Goal: Information Seeking & Learning: Learn about a topic

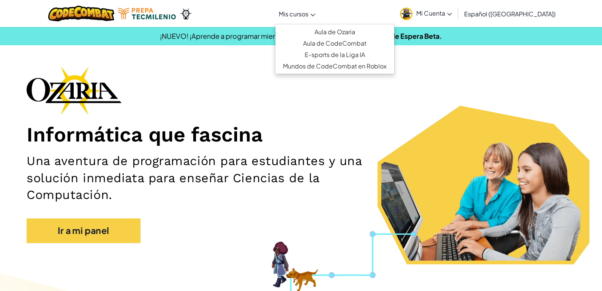
click at [308, 17] on span "Mis cursos" at bounding box center [294, 14] width 30 height 8
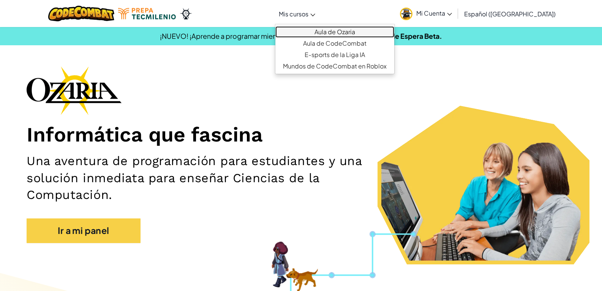
click at [326, 33] on link "Aula de Ozaria" at bounding box center [334, 31] width 119 height 11
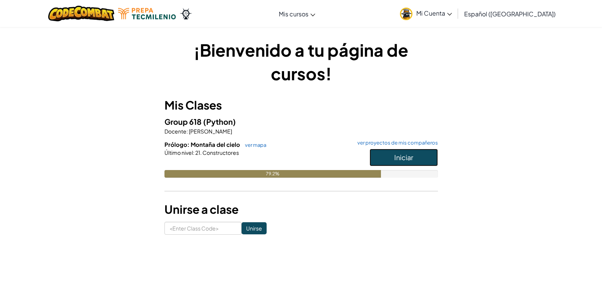
click at [420, 149] on button "Iniciar" at bounding box center [404, 157] width 68 height 17
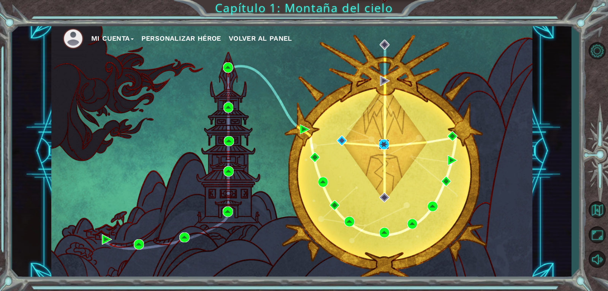
click at [385, 143] on img at bounding box center [384, 144] width 10 height 10
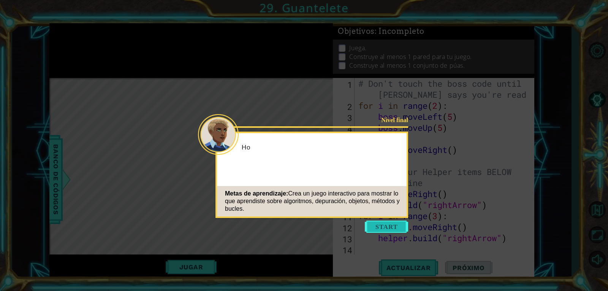
click at [375, 226] on button "Start" at bounding box center [386, 226] width 43 height 12
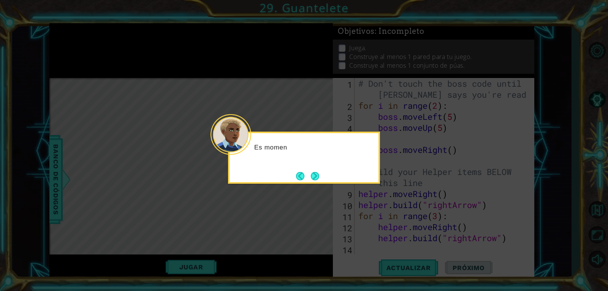
click at [343, 191] on icon at bounding box center [304, 145] width 608 height 291
